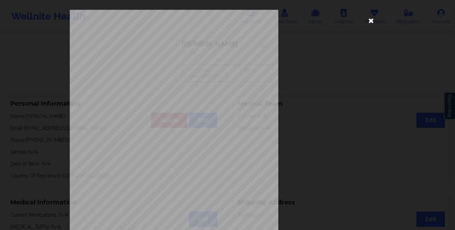
click at [367, 22] on icon at bounding box center [370, 20] width 11 height 11
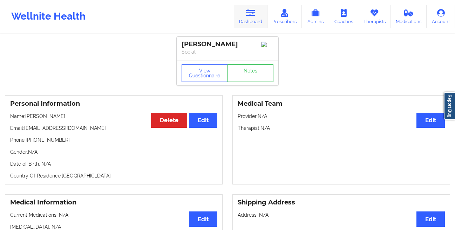
click at [245, 12] on link "Dashboard" at bounding box center [251, 16] width 34 height 23
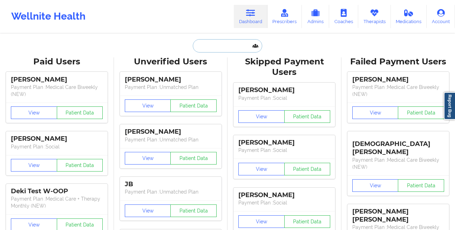
click at [203, 47] on input "text" at bounding box center [227, 45] width 69 height 13
paste input "[PERSON_NAME]"
type input "[PERSON_NAME]"
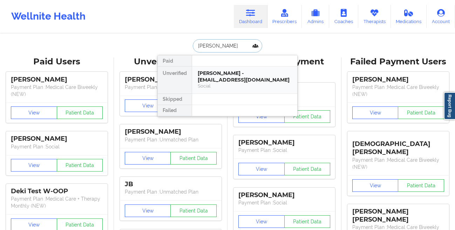
click at [217, 70] on div "[PERSON_NAME] - [EMAIL_ADDRESS][DOMAIN_NAME] Social" at bounding box center [244, 80] width 105 height 27
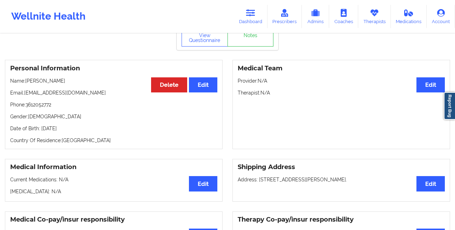
scroll to position [11, 0]
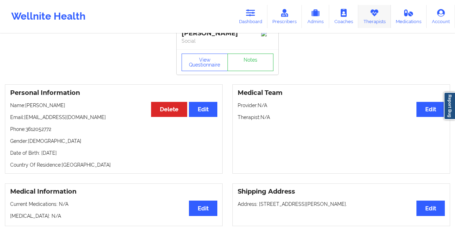
click at [374, 18] on link "Therapists" at bounding box center [374, 16] width 33 height 23
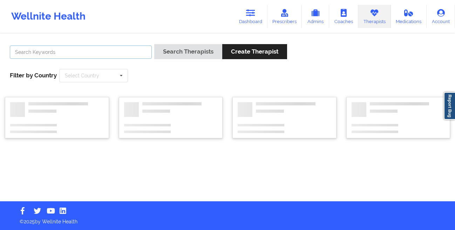
click at [136, 55] on input "text" at bounding box center [81, 52] width 142 height 13
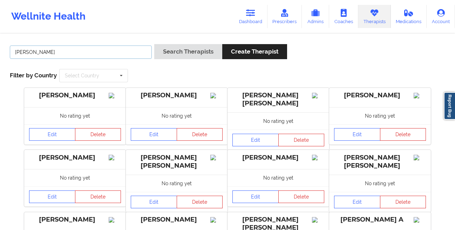
type input "[PERSON_NAME]"
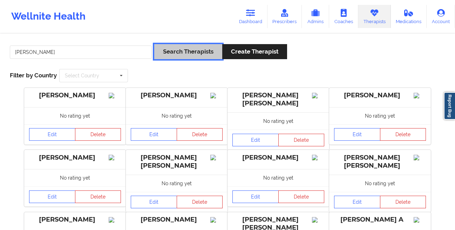
click at [165, 53] on button "Search Therapists" at bounding box center [188, 51] width 68 height 15
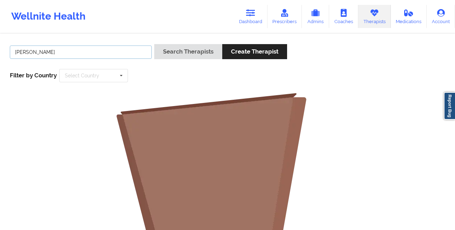
click at [138, 51] on input "[PERSON_NAME]" at bounding box center [81, 52] width 142 height 13
type input "[PERSON_NAME]"
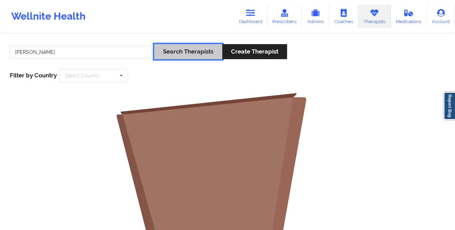
click at [193, 50] on button "Search Therapists" at bounding box center [188, 51] width 68 height 15
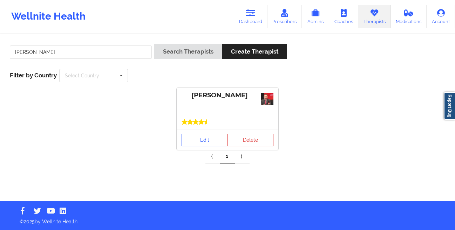
click at [208, 144] on link "Edit" at bounding box center [204, 140] width 46 height 13
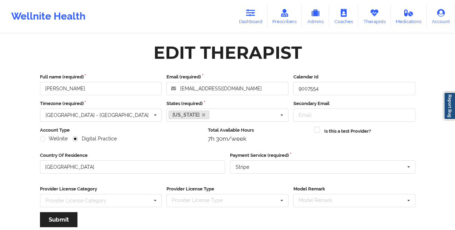
scroll to position [84, 0]
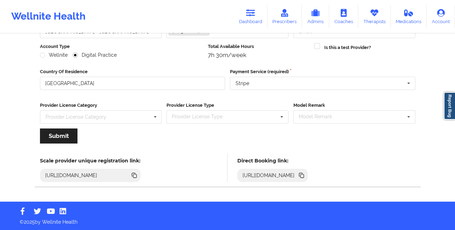
click at [304, 175] on icon at bounding box center [302, 176] width 4 height 4
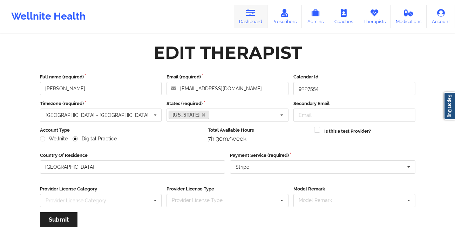
click at [249, 19] on link "Dashboard" at bounding box center [251, 16] width 34 height 23
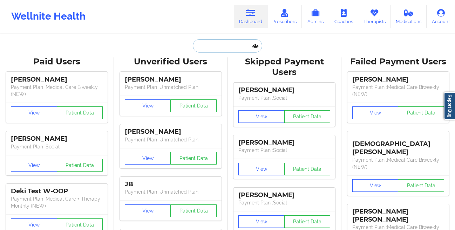
click at [207, 46] on input "text" at bounding box center [227, 45] width 69 height 13
paste input "[PERSON_NAME]"
type input "[PERSON_NAME]"
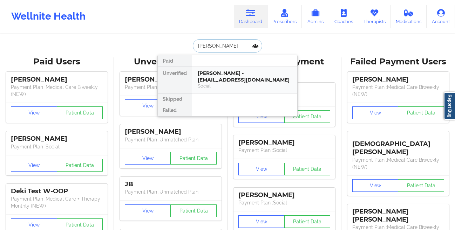
click at [198, 75] on div "[PERSON_NAME] - [EMAIL_ADDRESS][DOMAIN_NAME]" at bounding box center [245, 76] width 94 height 13
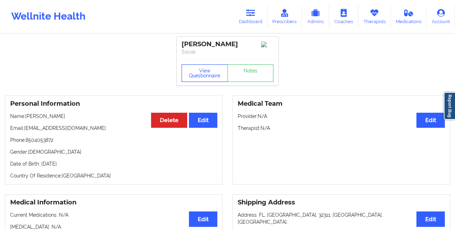
click at [199, 74] on button "View Questionnaire" at bounding box center [204, 73] width 46 height 18
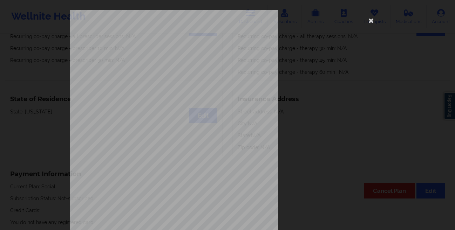
scroll to position [104, 0]
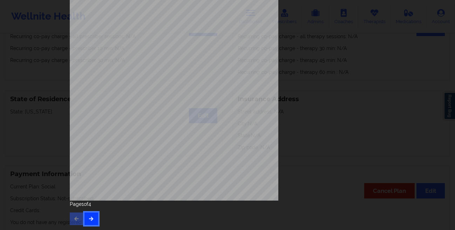
click at [89, 213] on button "button" at bounding box center [91, 219] width 14 height 13
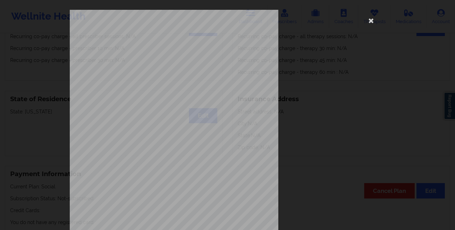
click at [348, 122] on div "This patient has not provided the type of insurance Insurance Member ID for pat…" at bounding box center [227, 157] width 315 height 295
click at [369, 21] on icon at bounding box center [370, 20] width 11 height 11
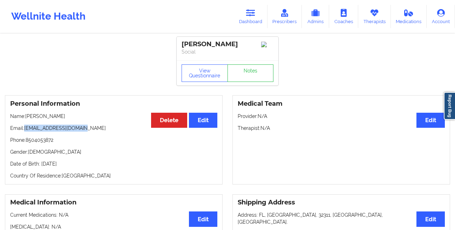
drag, startPoint x: 87, startPoint y: 131, endPoint x: 26, endPoint y: 133, distance: 61.0
click at [26, 132] on p "Email: [EMAIL_ADDRESS][DOMAIN_NAME]" at bounding box center [113, 128] width 207 height 7
copy p "[EMAIL_ADDRESS][DOMAIN_NAME]"
click at [252, 18] on link "Dashboard" at bounding box center [251, 16] width 34 height 23
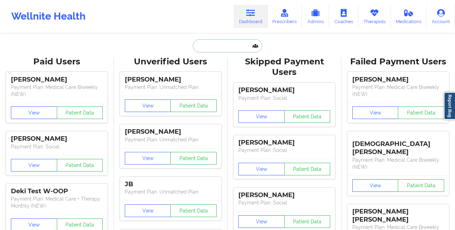
click at [207, 46] on input "text" at bounding box center [227, 45] width 69 height 13
paste input "[PERSON_NAME]"
type input "[PERSON_NAME]"
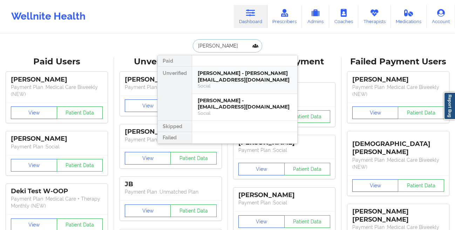
click at [204, 76] on div "[PERSON_NAME] - [PERSON_NAME][EMAIL_ADDRESS][DOMAIN_NAME]" at bounding box center [245, 76] width 94 height 13
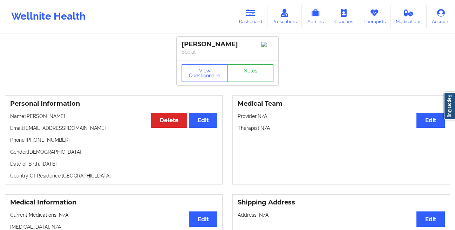
click at [248, 82] on link "Notes" at bounding box center [250, 73] width 46 height 18
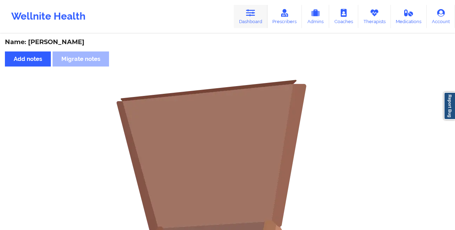
click at [250, 25] on link "Dashboard" at bounding box center [251, 16] width 34 height 23
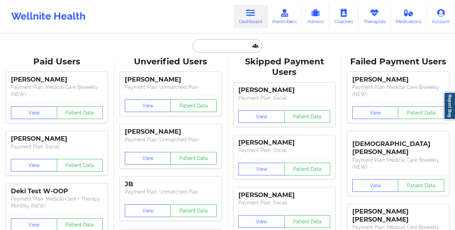
click at [229, 39] on input "text" at bounding box center [227, 45] width 69 height 13
paste input "[PERSON_NAME]"
type input "[PERSON_NAME]"
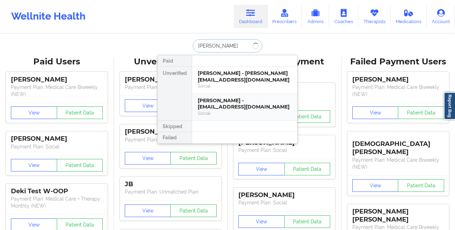
click at [223, 100] on div "[PERSON_NAME] - [EMAIL_ADDRESS][DOMAIN_NAME]" at bounding box center [245, 103] width 94 height 13
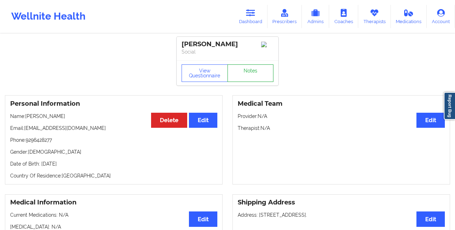
click at [247, 79] on link "Notes" at bounding box center [250, 73] width 46 height 18
